Goal: Task Accomplishment & Management: Use online tool/utility

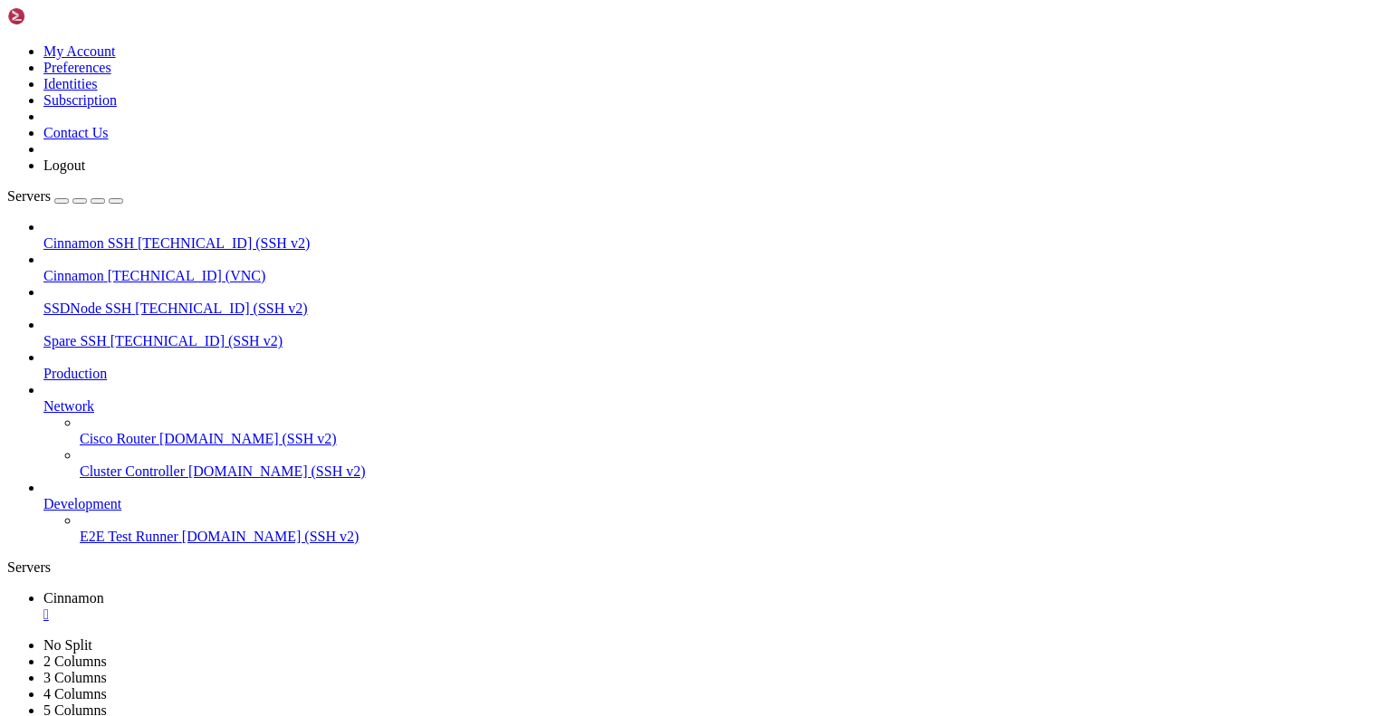
click at [333, 607] on div "" at bounding box center [713, 615] width 1340 height 16
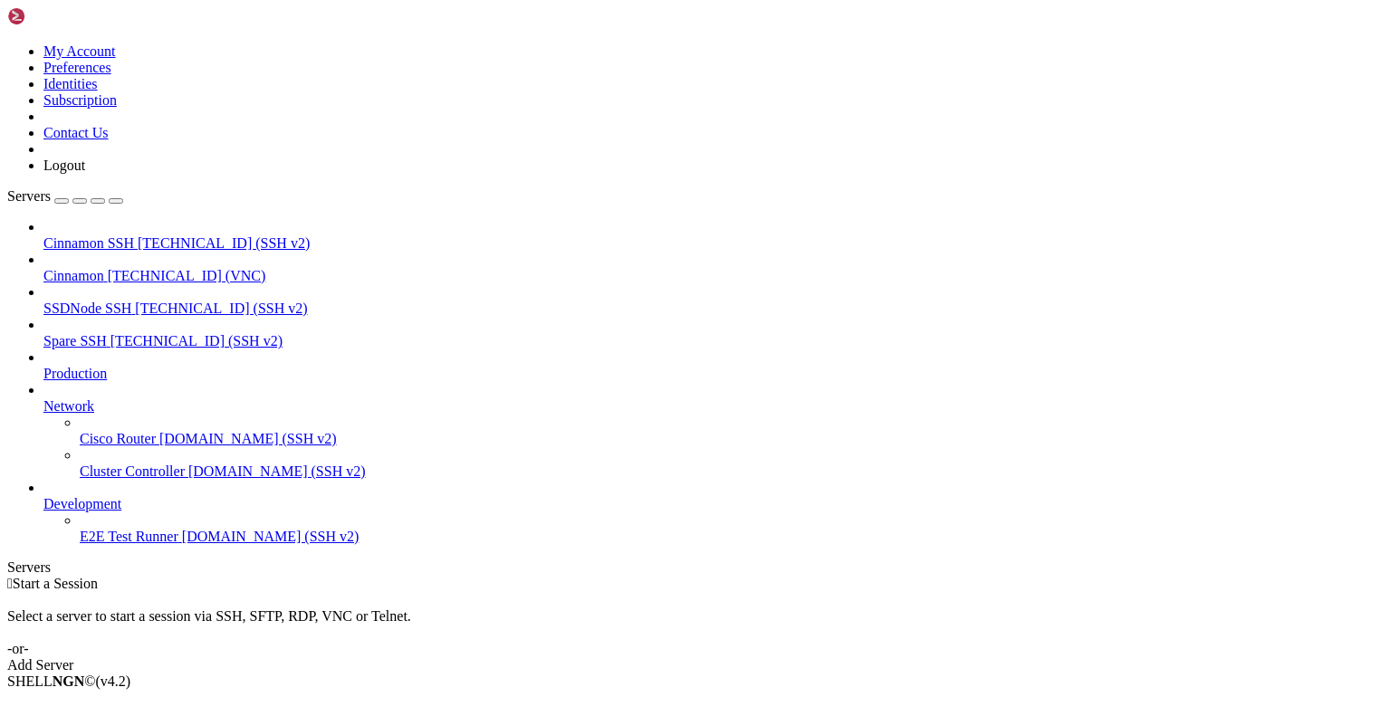
click at [7, 43] on icon at bounding box center [7, 43] width 0 height 0
click at [85, 173] on link "Logout" at bounding box center [64, 165] width 42 height 15
